Goal: Task Accomplishment & Management: Use online tool/utility

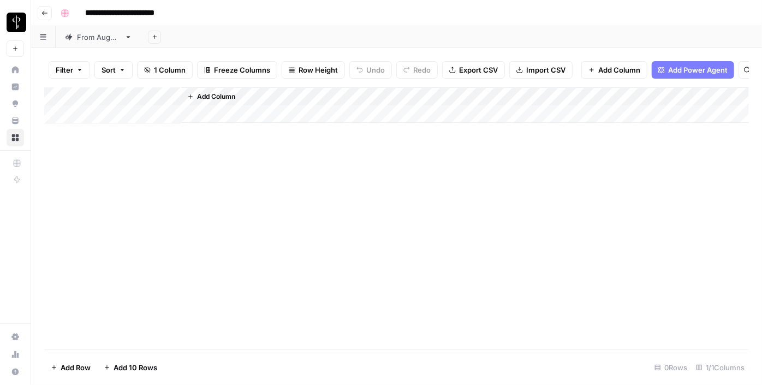
click at [81, 41] on div "From [DATE]" at bounding box center [98, 37] width 43 height 11
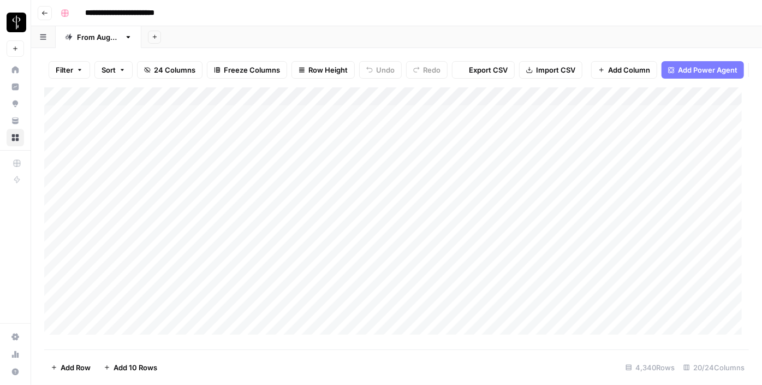
click at [77, 67] on icon "button" at bounding box center [79, 70] width 7 height 7
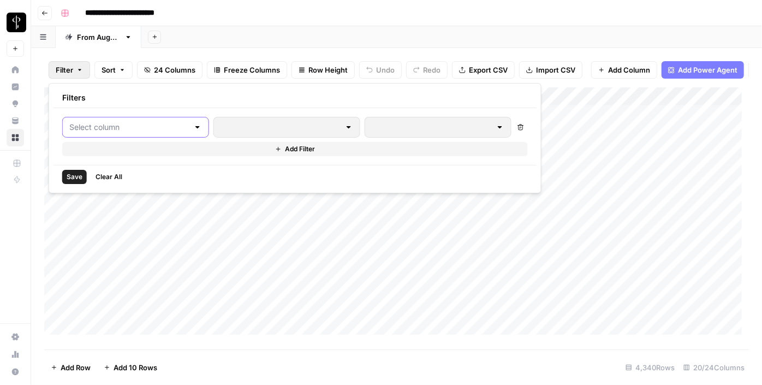
click at [121, 128] on input "text" at bounding box center [128, 127] width 119 height 11
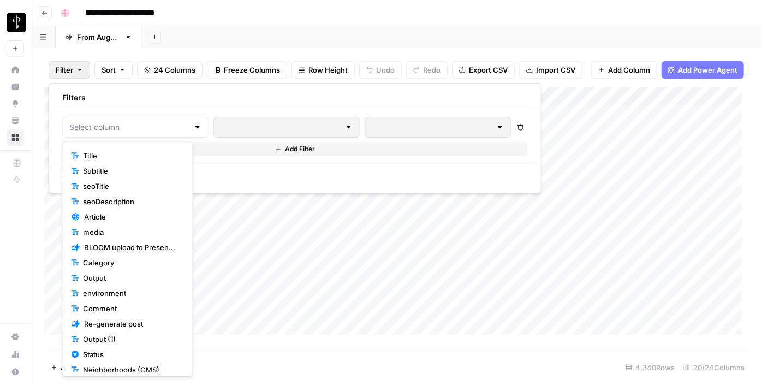
scroll to position [76, 0]
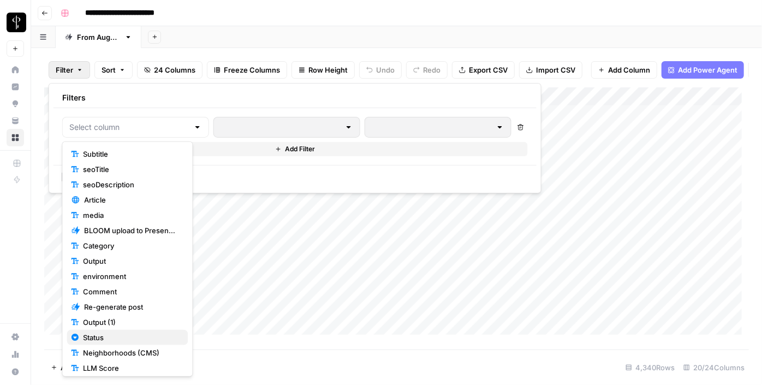
click at [115, 332] on span "Status" at bounding box center [131, 337] width 96 height 11
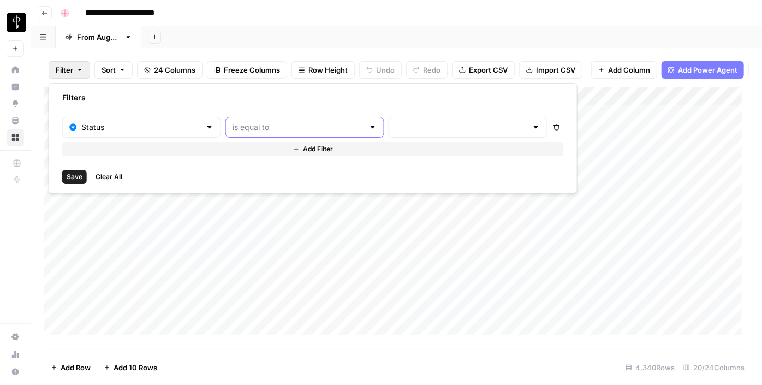
click at [247, 122] on input "text" at bounding box center [297, 127] width 131 height 11
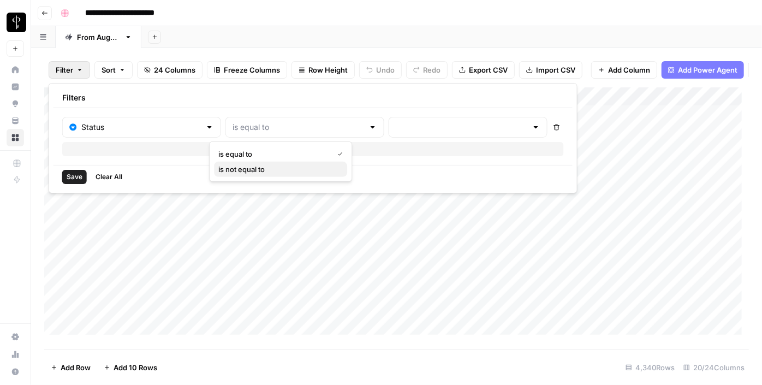
click at [255, 173] on span "is not equal to" at bounding box center [278, 169] width 120 height 11
type input "is not equal to"
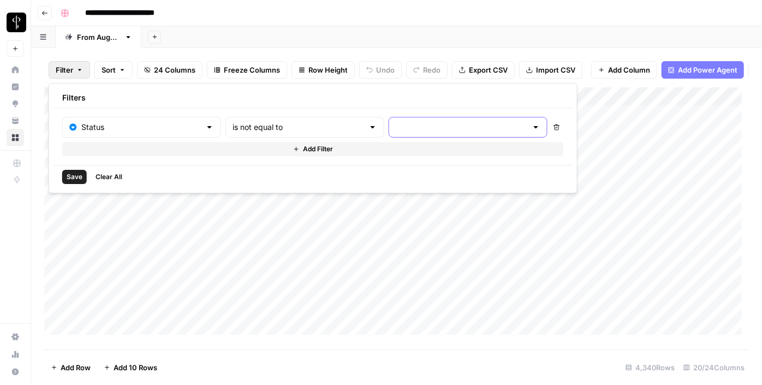
click at [412, 122] on input "text" at bounding box center [461, 127] width 131 height 11
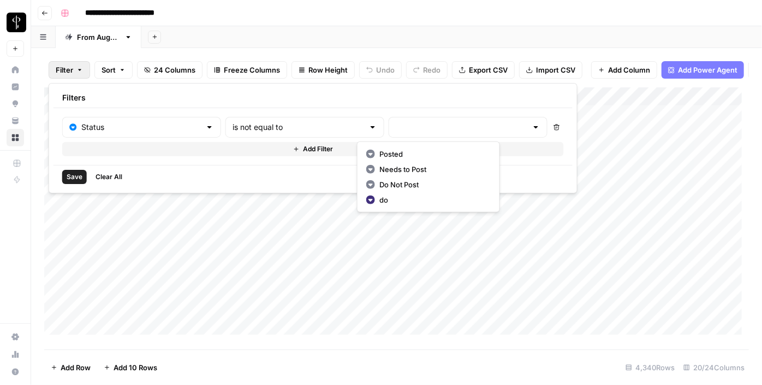
click at [403, 156] on span "Posted" at bounding box center [432, 153] width 107 height 11
type input "Posted"
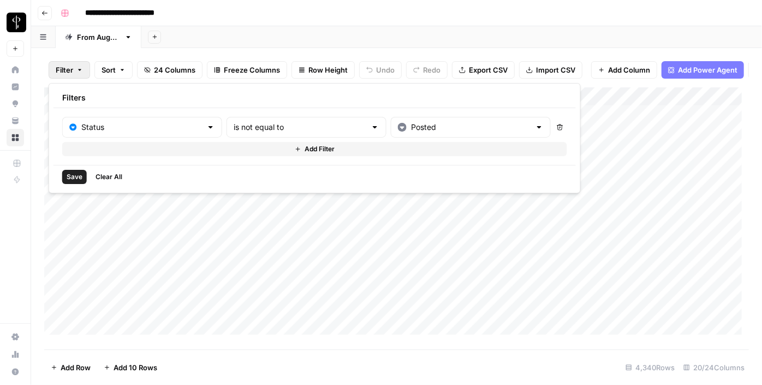
click at [253, 151] on button "Add Filter" at bounding box center [314, 149] width 505 height 14
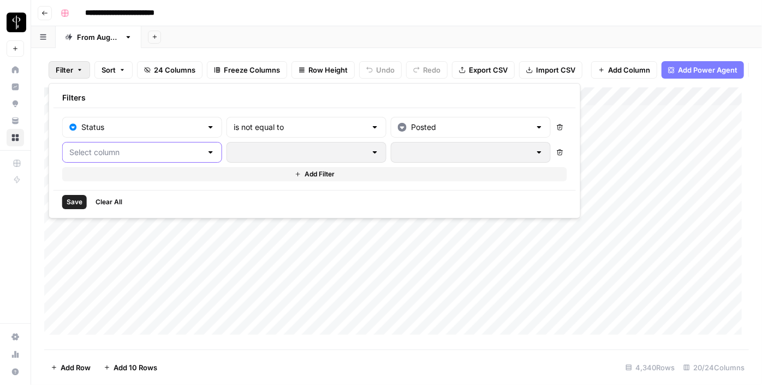
click at [127, 148] on input "text" at bounding box center [135, 152] width 133 height 11
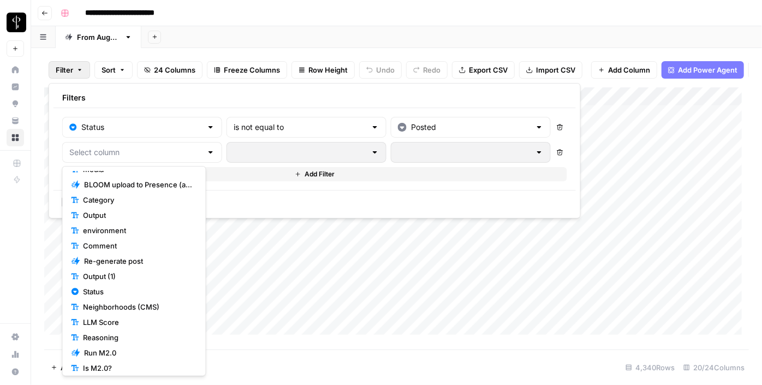
scroll to position [151, 0]
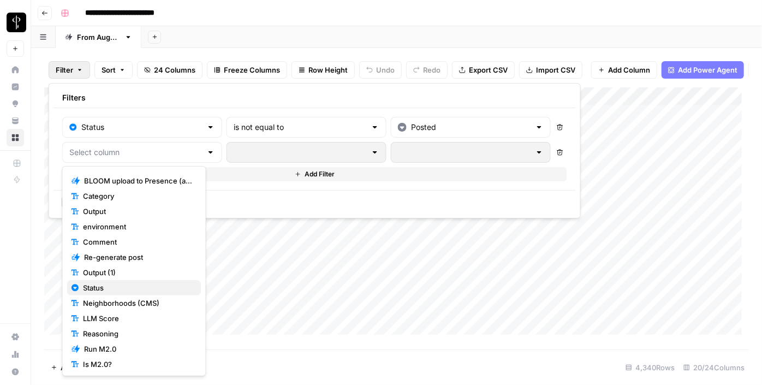
click at [115, 288] on span "Status" at bounding box center [137, 287] width 109 height 11
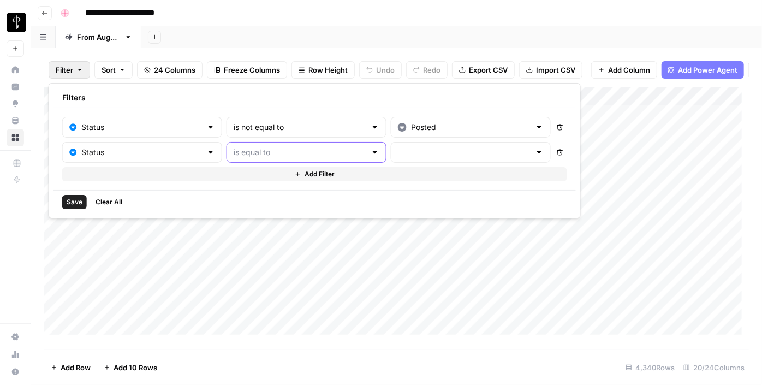
click at [242, 152] on input "text" at bounding box center [299, 152] width 133 height 11
click at [248, 194] on span "is not equal to" at bounding box center [279, 193] width 121 height 11
type input "is not equal to"
click at [424, 152] on input "text" at bounding box center [464, 152] width 133 height 11
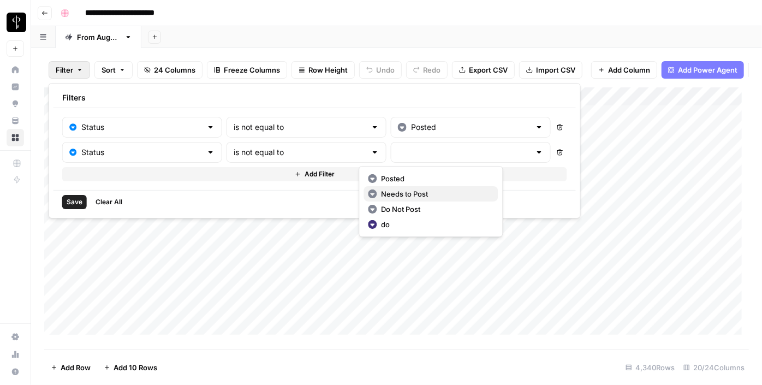
click at [402, 189] on span "Needs to Post" at bounding box center [435, 193] width 108 height 11
type input "Needs to Post"
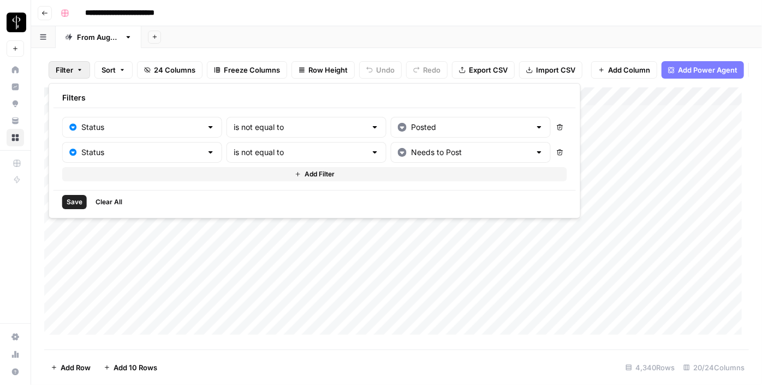
click at [304, 172] on span "Add Filter" at bounding box center [319, 174] width 30 height 10
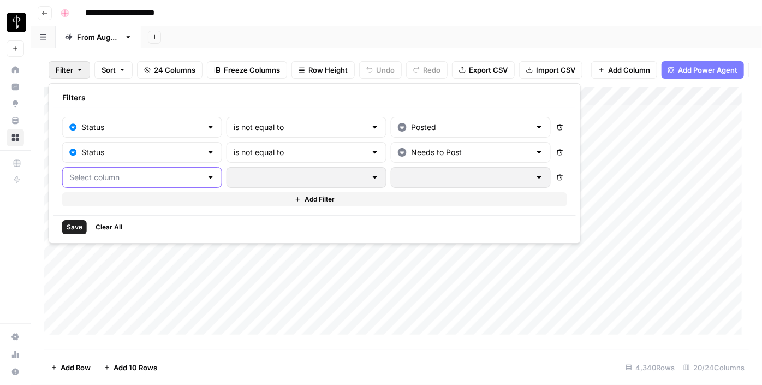
click at [138, 176] on input "text" at bounding box center [135, 177] width 133 height 11
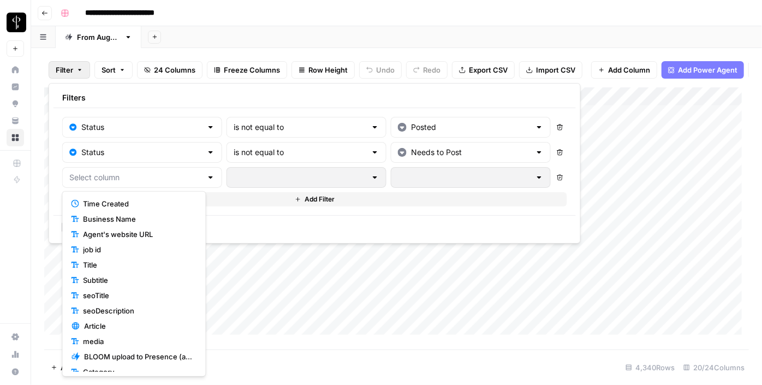
scroll to position [99, 0]
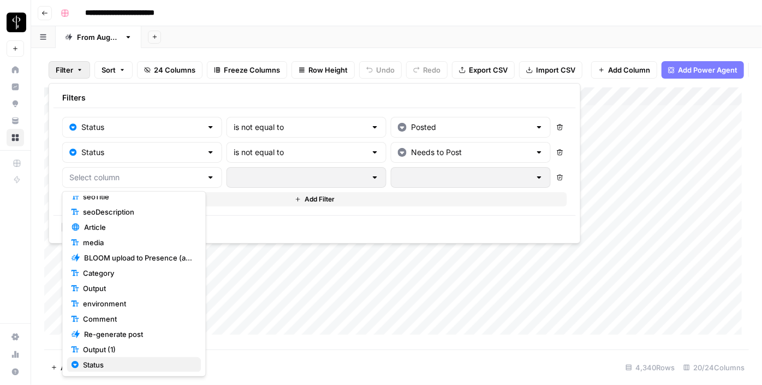
click at [104, 361] on span "Status" at bounding box center [137, 364] width 109 height 11
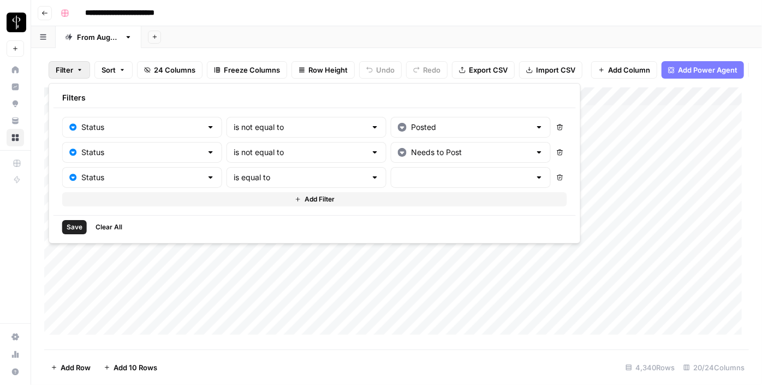
click at [265, 182] on div "is equal to" at bounding box center [306, 177] width 160 height 21
click at [260, 217] on span "is not equal to" at bounding box center [279, 218] width 121 height 11
type input "is not equal to"
click at [411, 176] on input "text" at bounding box center [464, 177] width 133 height 11
click at [410, 236] on span "Do Not Post" at bounding box center [435, 234] width 108 height 11
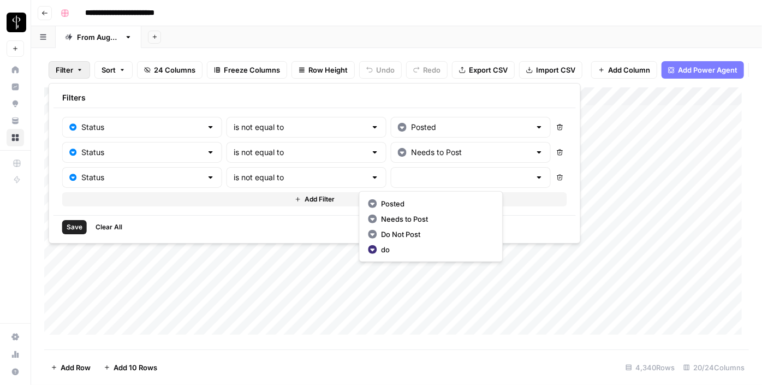
type input "Do Not Post"
click at [67, 225] on span "Save" at bounding box center [75, 227] width 16 height 10
